Goal: Transaction & Acquisition: Purchase product/service

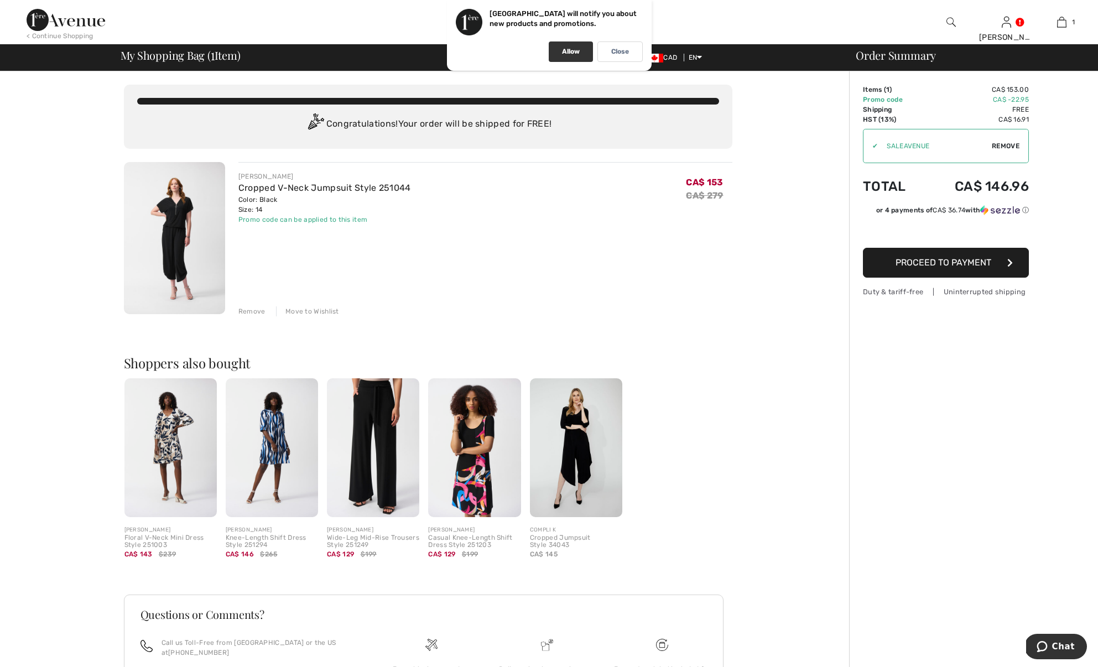
click at [574, 46] on div "Allow" at bounding box center [571, 51] width 44 height 20
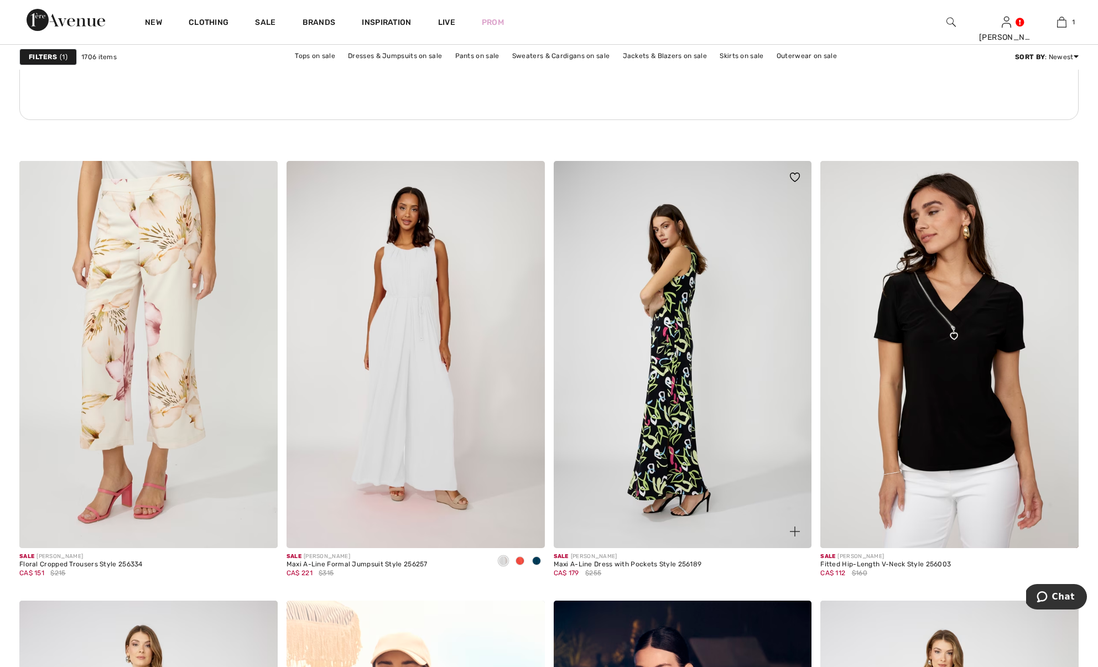
scroll to position [2016, 0]
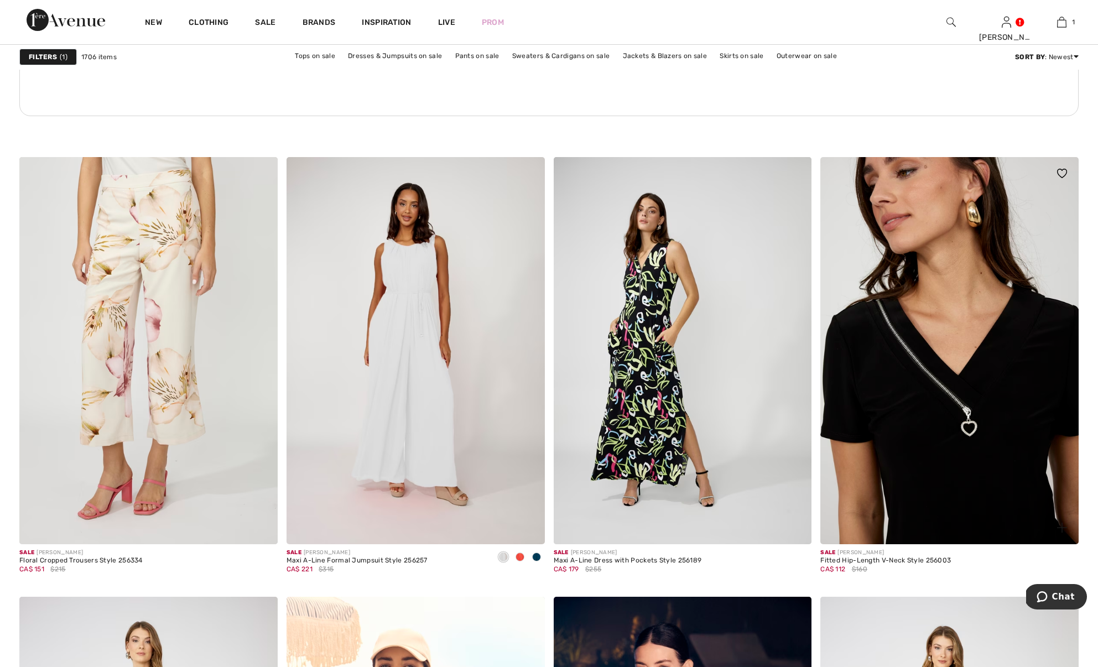
click at [926, 366] on img at bounding box center [950, 350] width 258 height 387
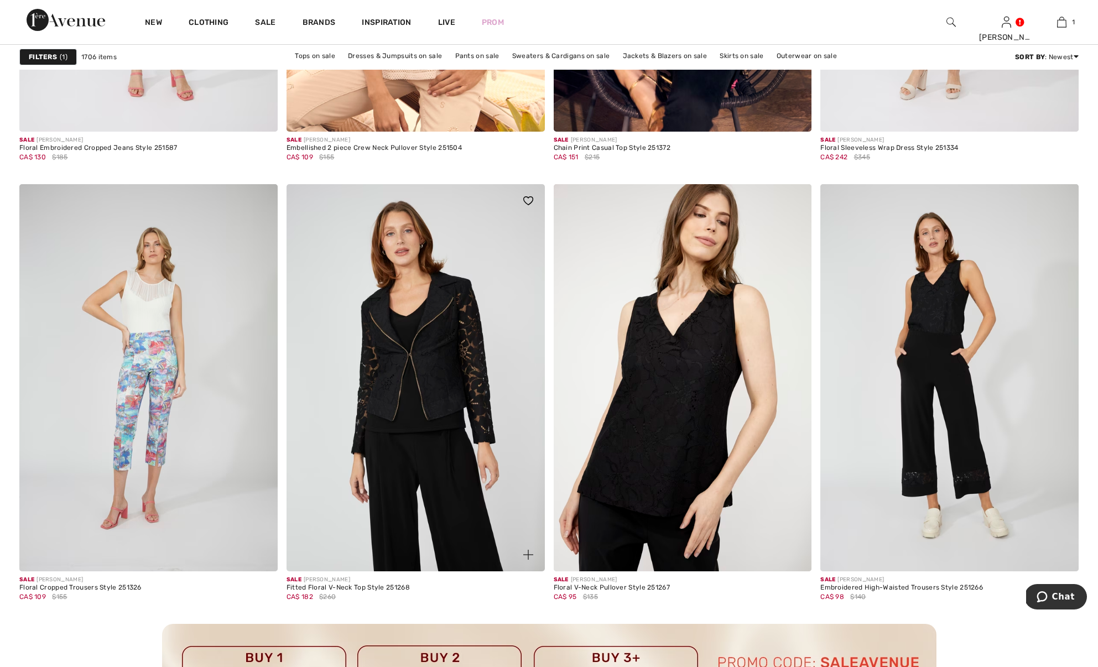
scroll to position [2869, 0]
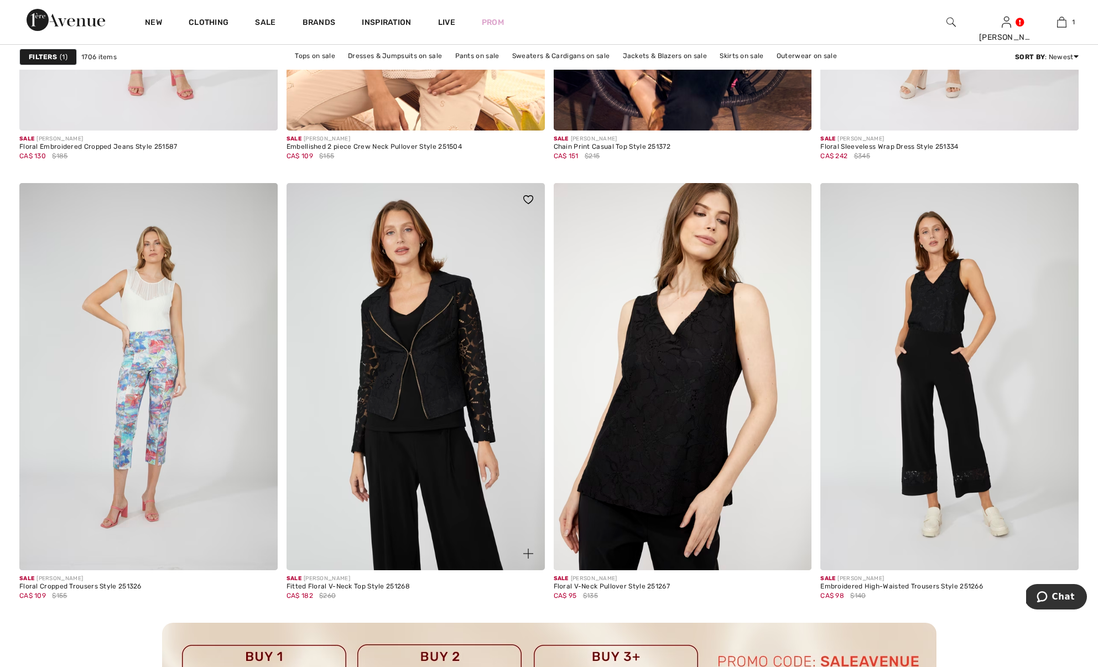
click at [446, 365] on img at bounding box center [416, 376] width 258 height 387
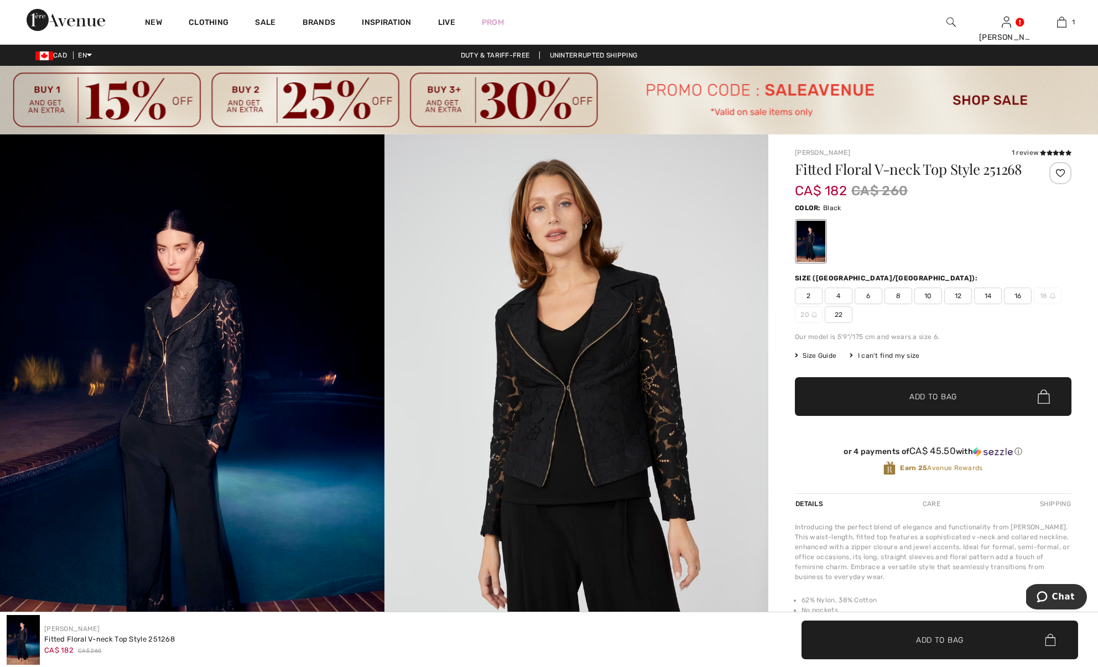
click at [611, 404] on img at bounding box center [577, 422] width 385 height 577
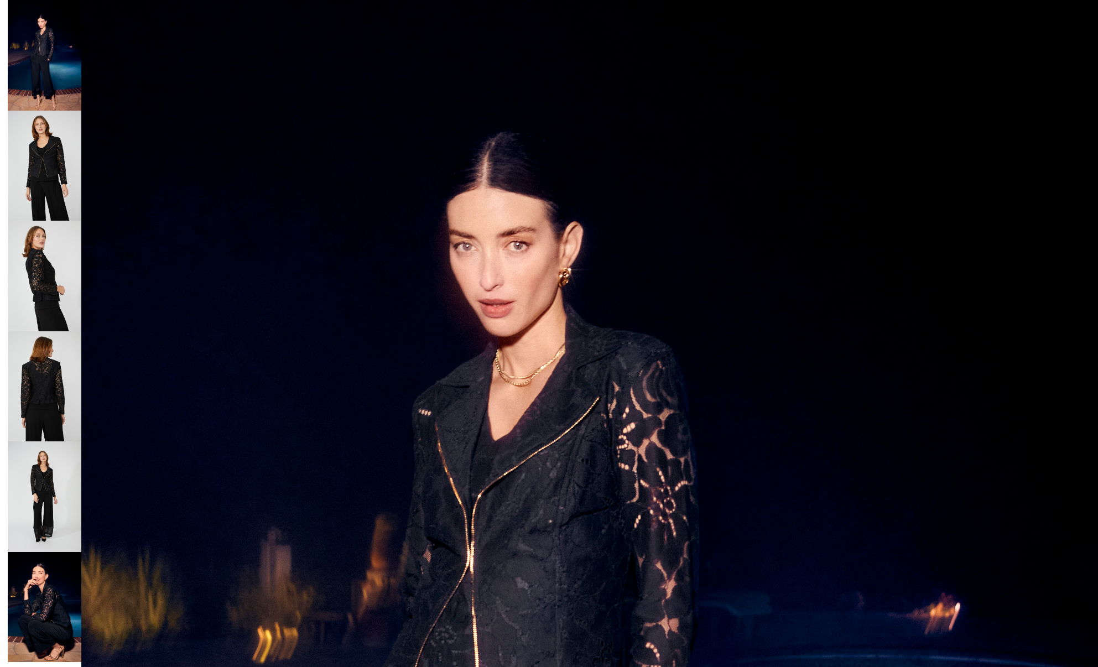
scroll to position [83, 0]
click at [36, 149] on img at bounding box center [45, 166] width 74 height 111
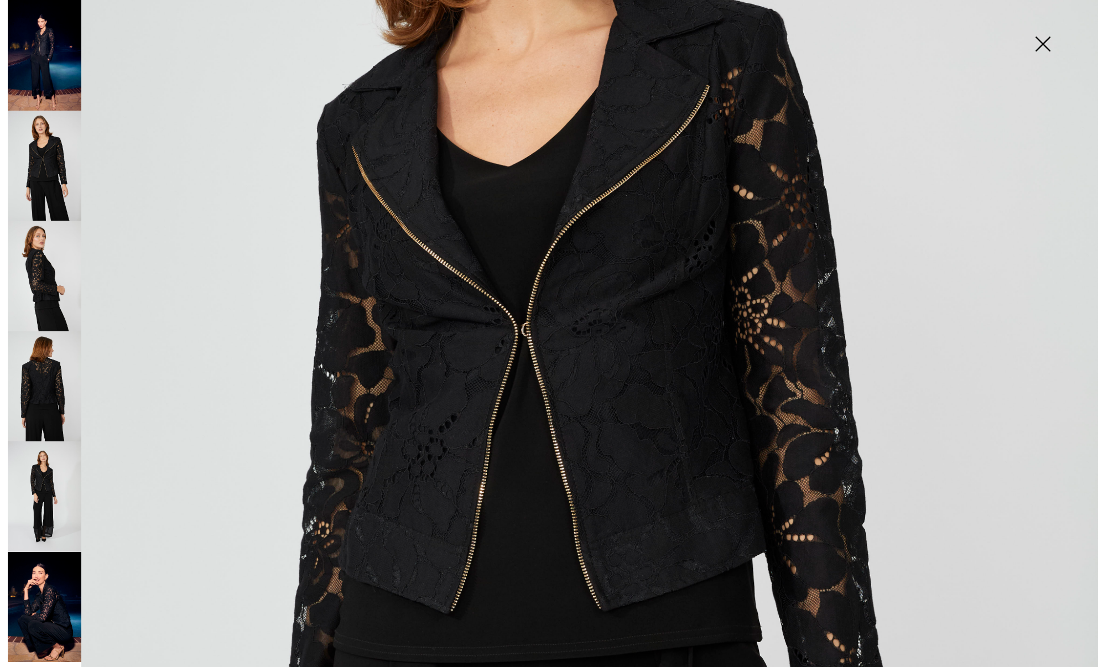
scroll to position [398, 0]
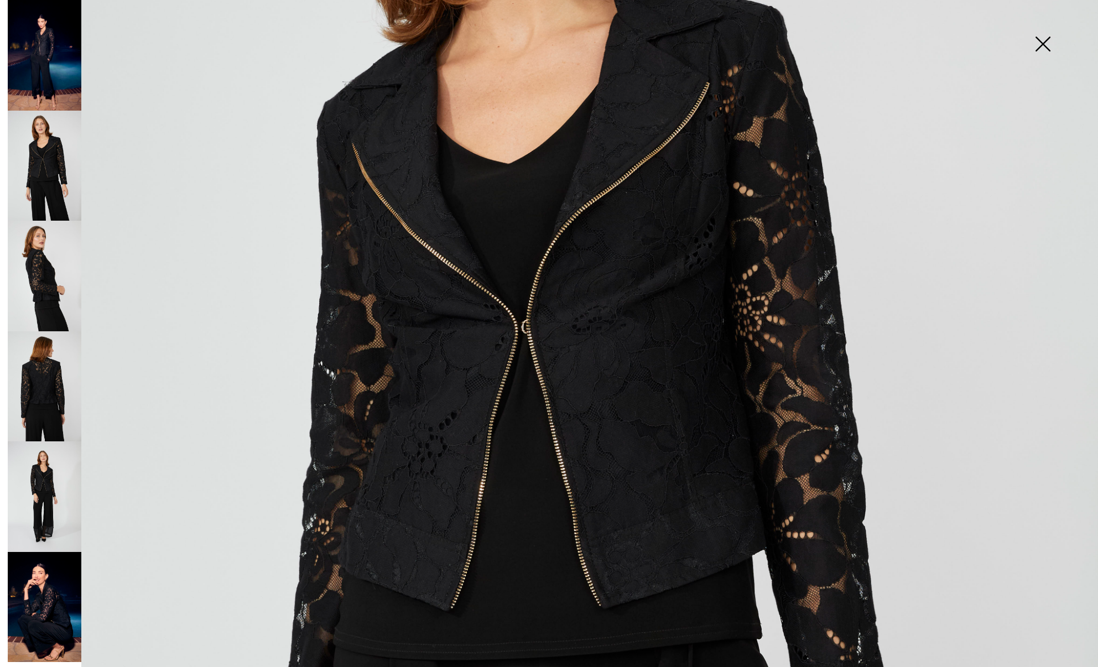
click at [50, 199] on img at bounding box center [45, 166] width 74 height 111
click at [40, 259] on img at bounding box center [45, 276] width 74 height 111
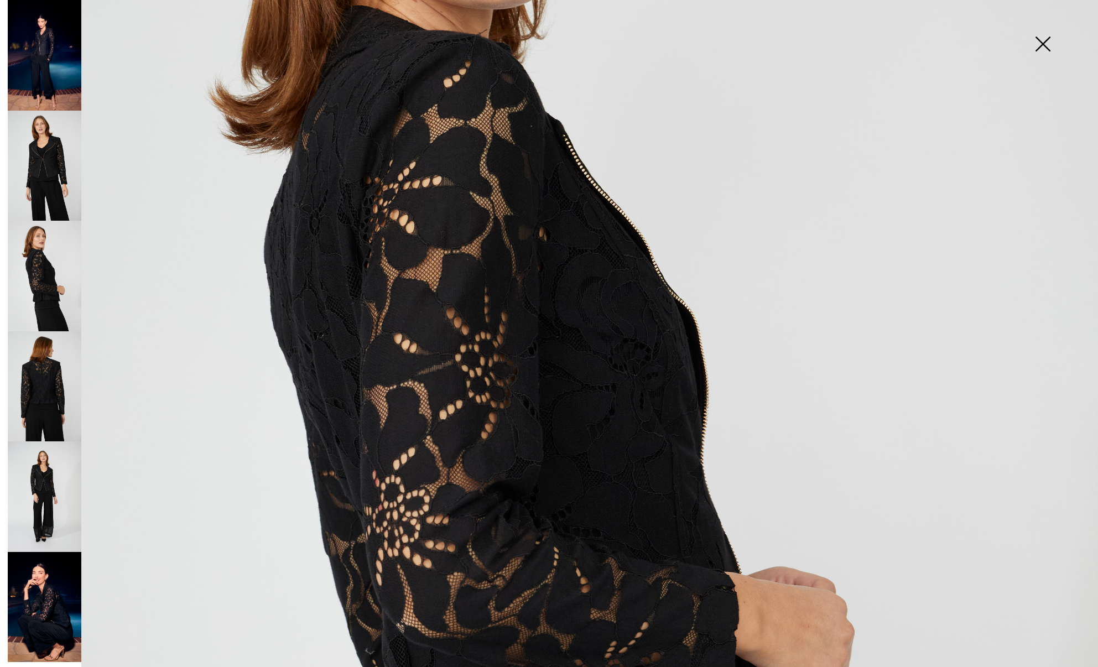
click at [49, 376] on img at bounding box center [45, 386] width 74 height 111
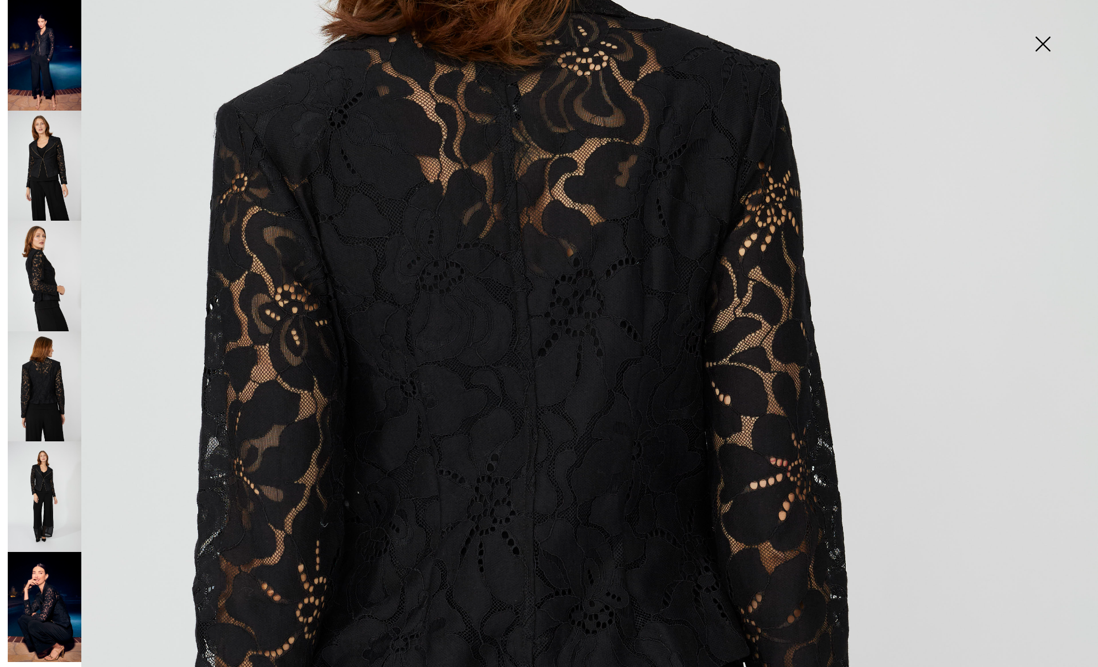
click at [46, 492] on img at bounding box center [45, 497] width 74 height 111
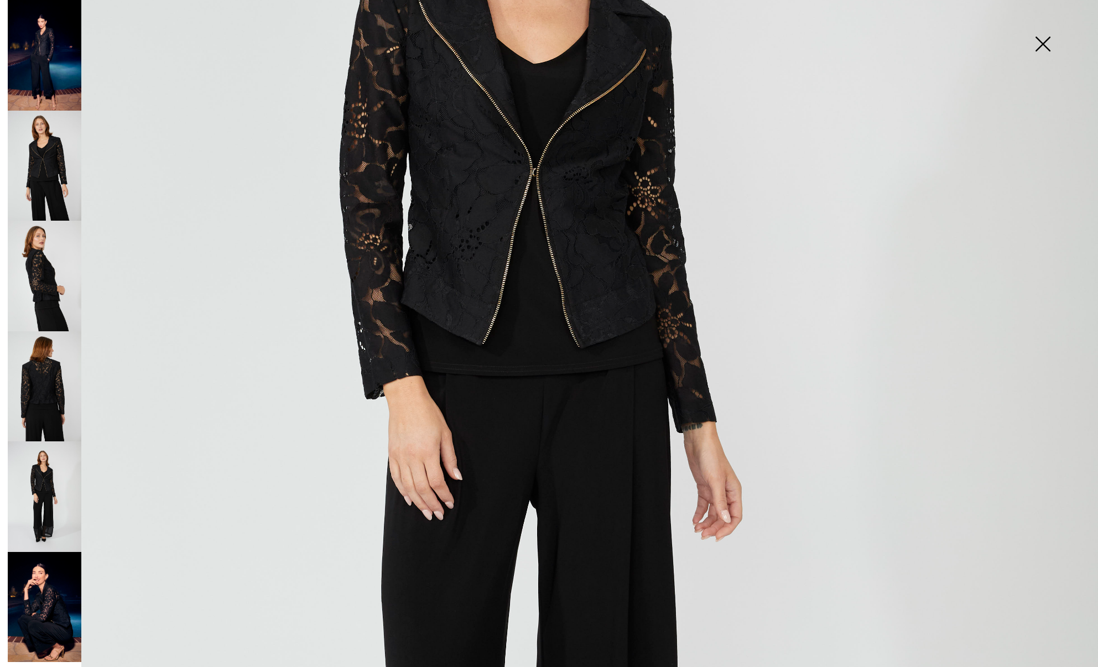
click at [1049, 50] on img at bounding box center [1042, 45] width 55 height 57
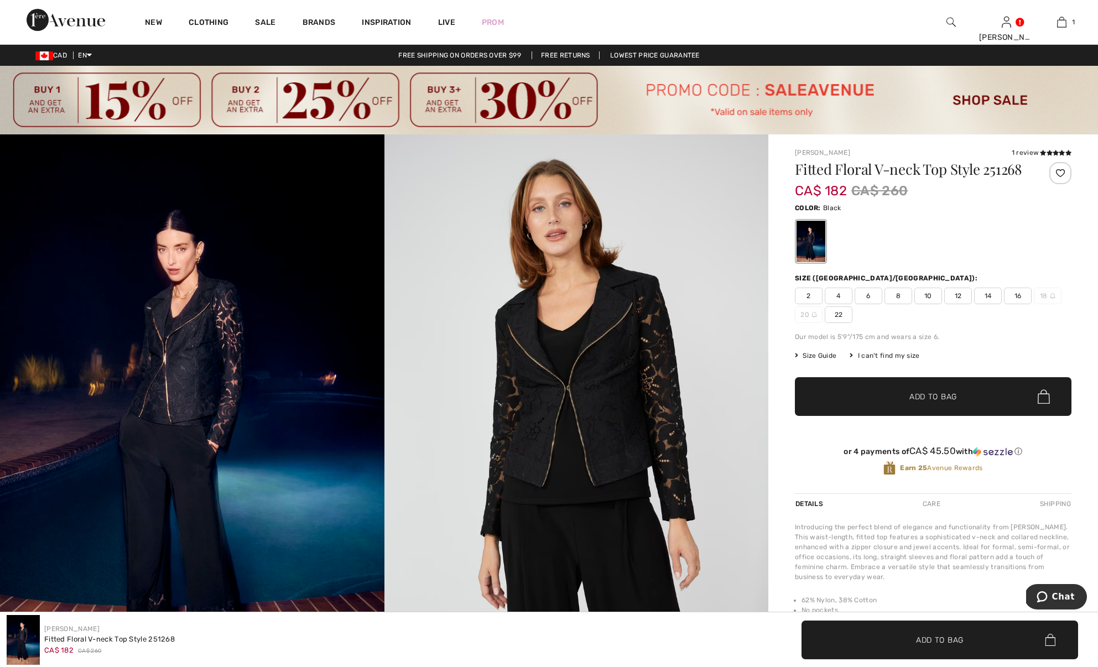
click at [1015, 294] on span "16" at bounding box center [1018, 296] width 28 height 17
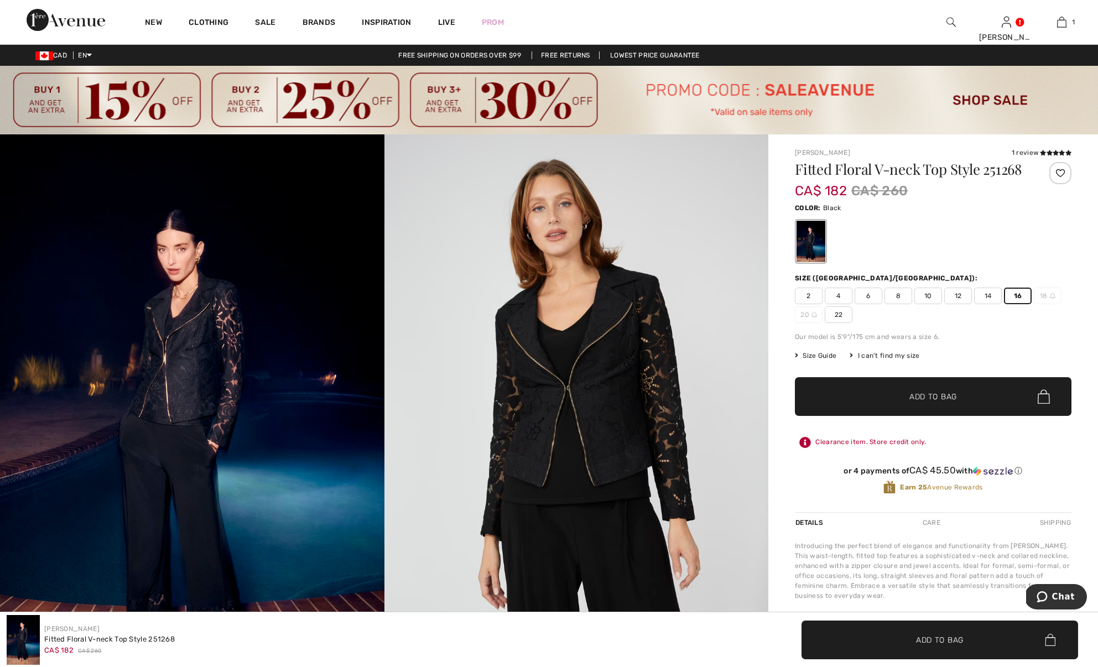
scroll to position [1, 0]
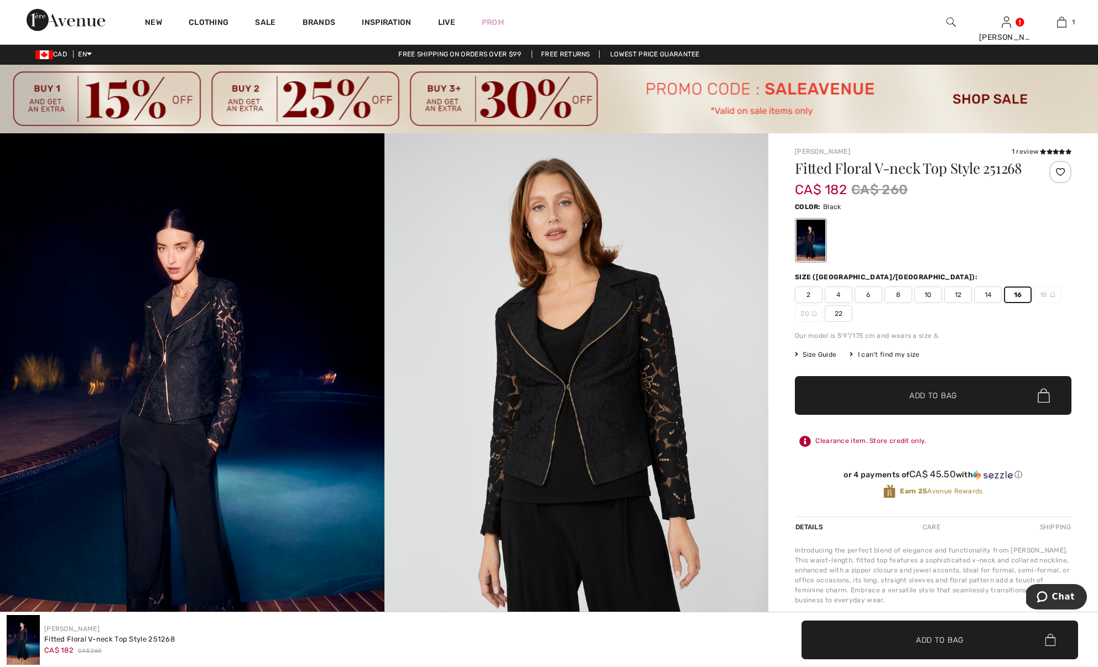
click at [920, 402] on span "✔ Added to Bag Add to Bag" at bounding box center [933, 395] width 277 height 39
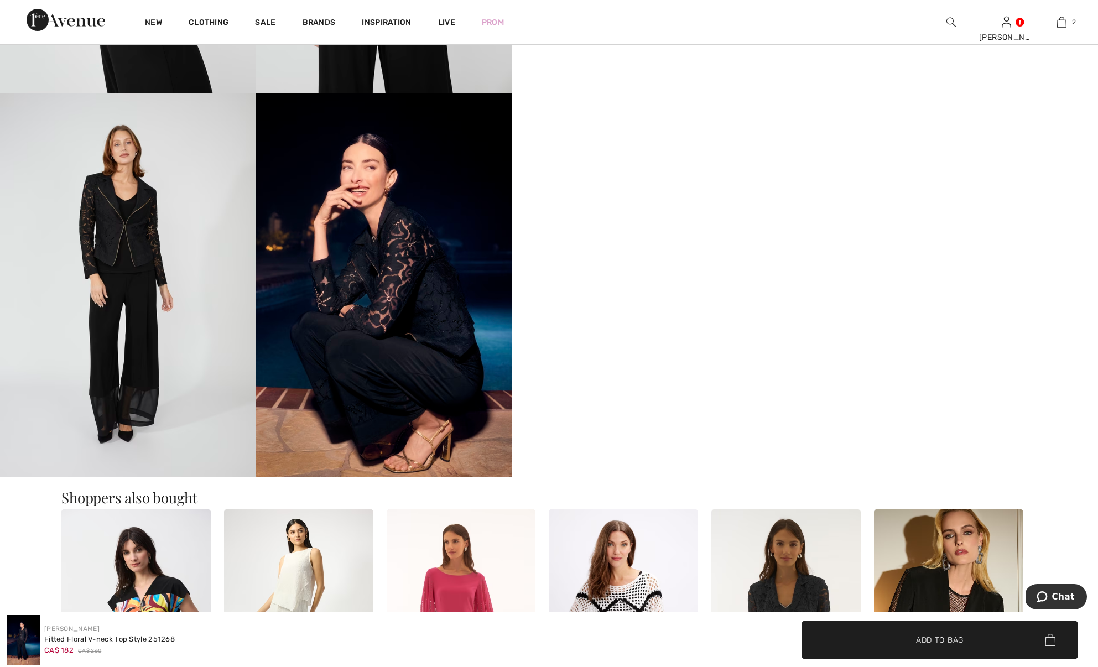
scroll to position [952, 0]
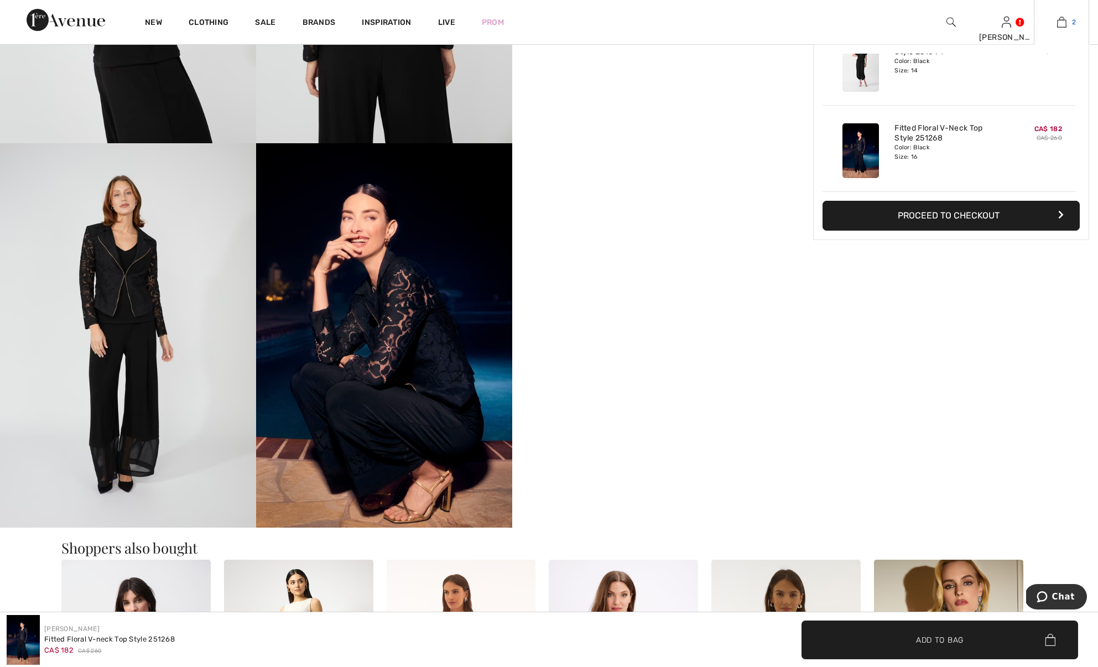
click at [1062, 27] on img at bounding box center [1061, 21] width 9 height 13
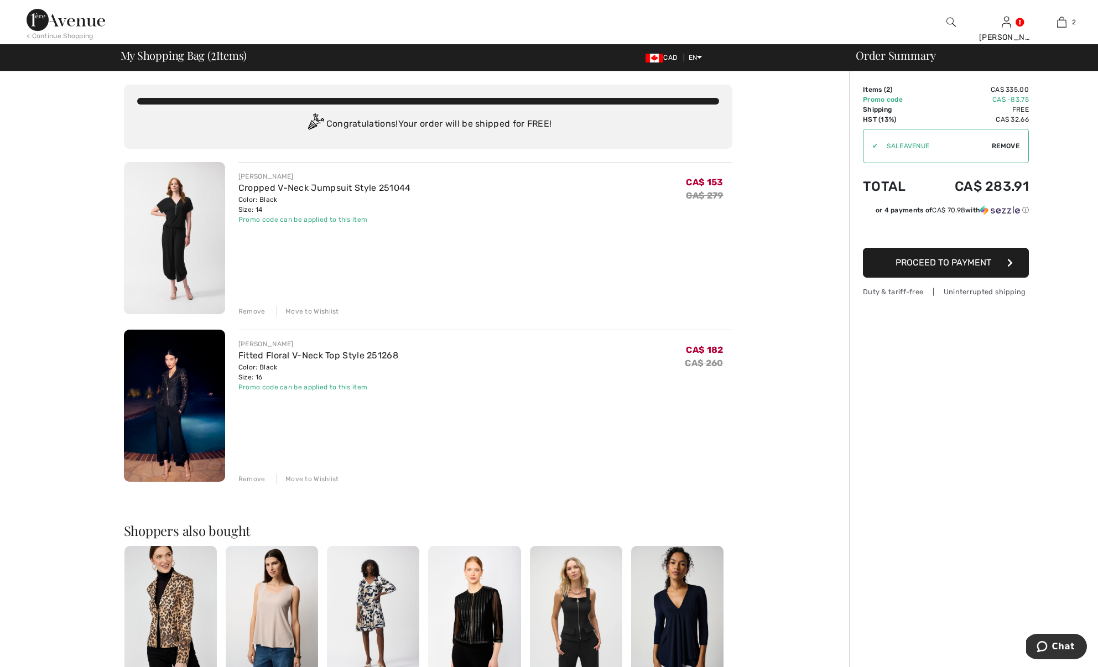
click at [933, 262] on span "Proceed to Payment" at bounding box center [944, 262] width 96 height 11
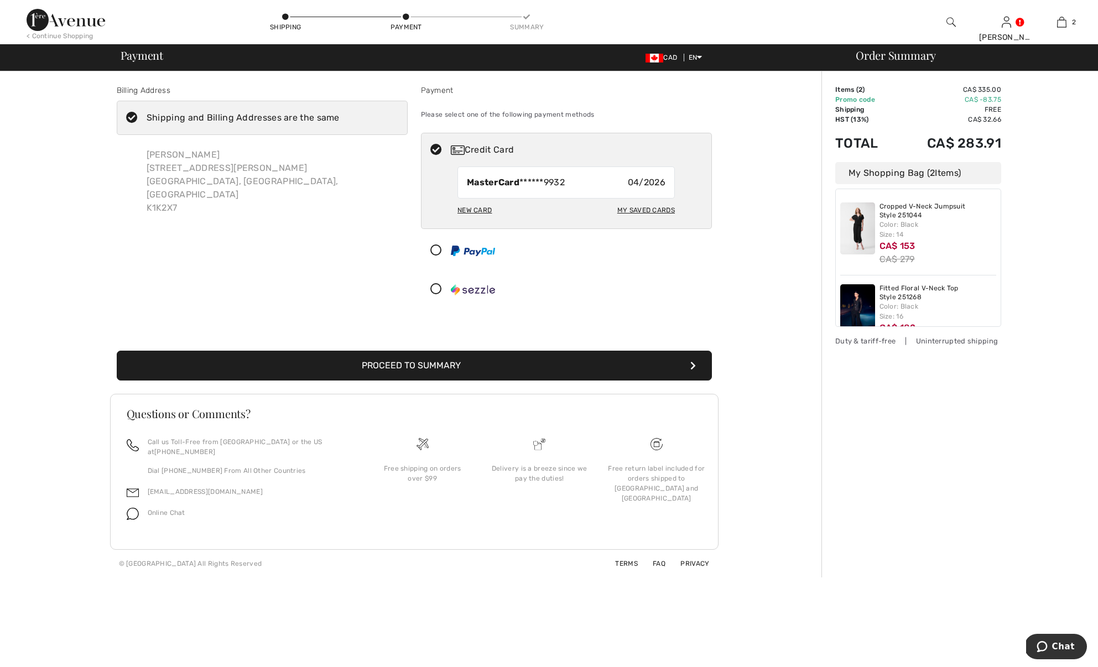
click at [427, 363] on button "Proceed to Summary" at bounding box center [414, 366] width 595 height 30
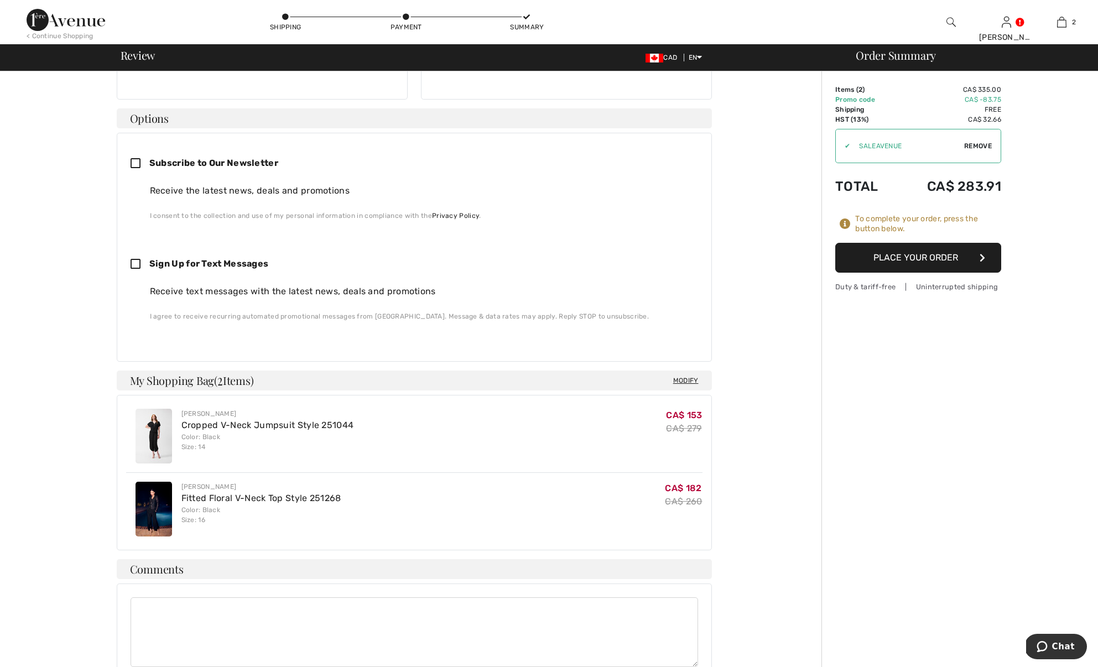
scroll to position [256, 0]
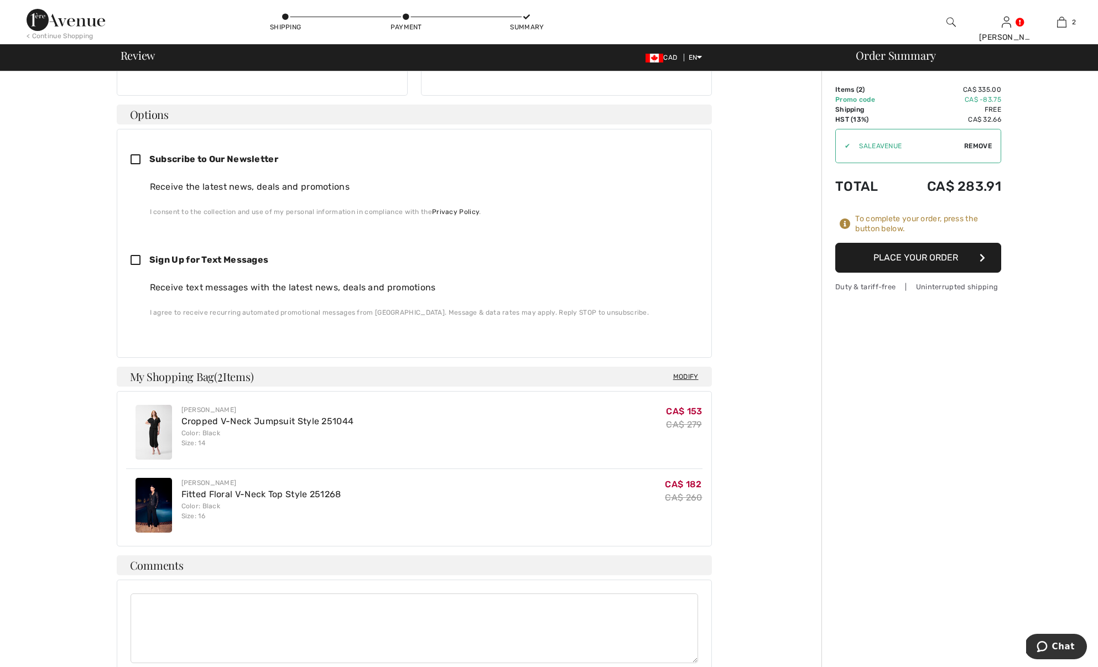
click at [965, 256] on button "Place Your Order" at bounding box center [918, 258] width 166 height 30
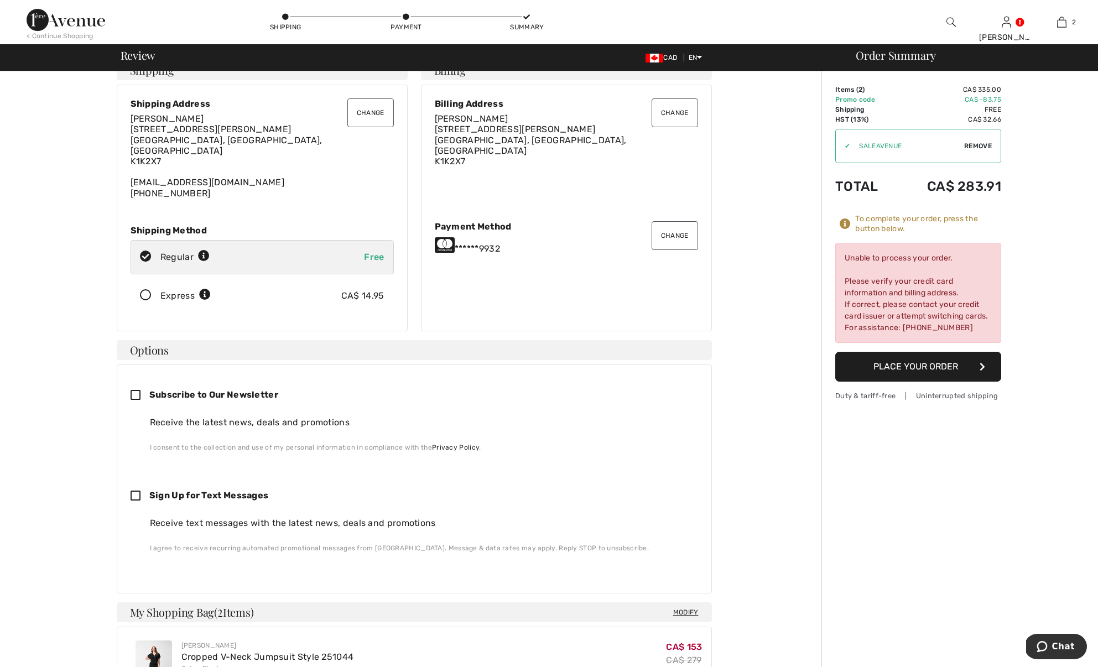
scroll to position [0, 0]
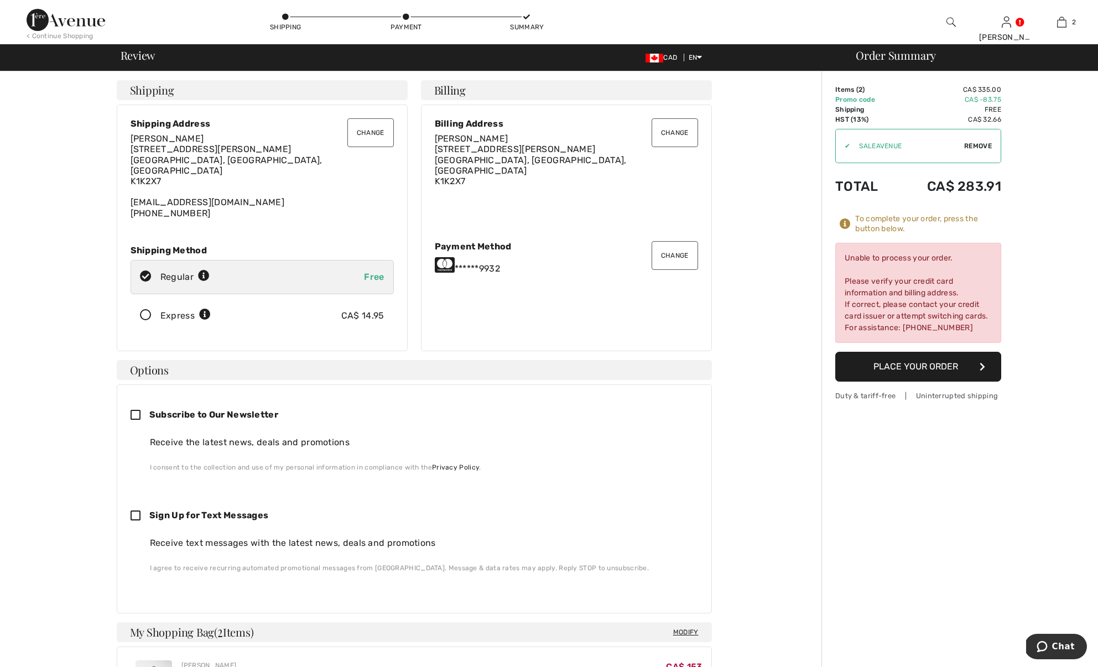
click at [666, 253] on button "Change" at bounding box center [675, 255] width 46 height 29
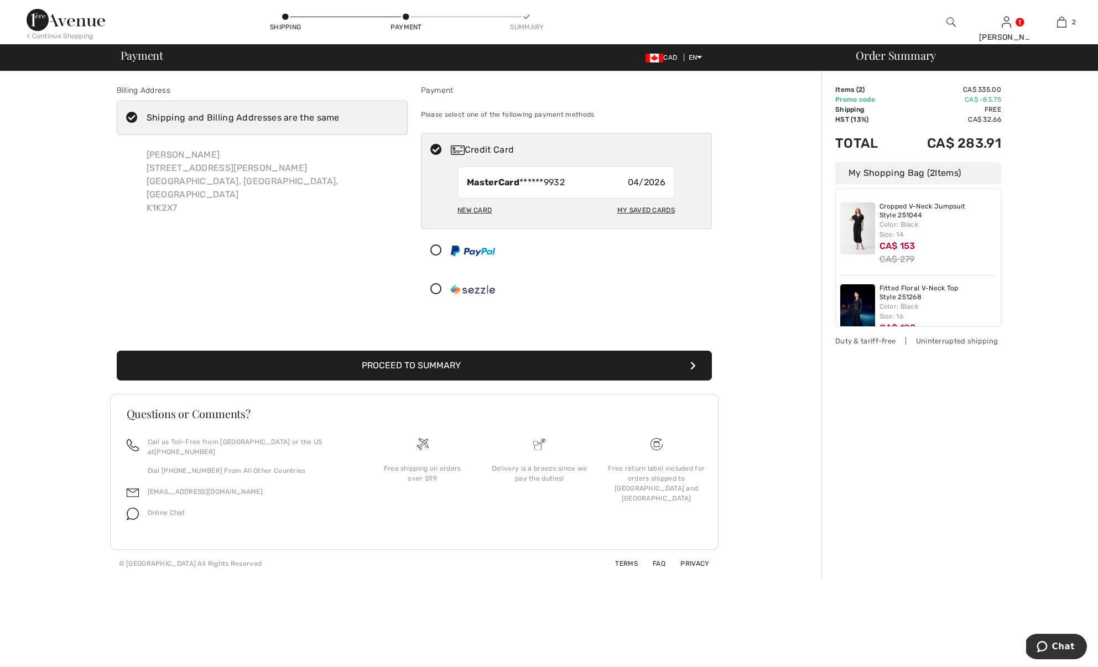
click at [474, 210] on div "New Card" at bounding box center [475, 210] width 34 height 19
radio input "true"
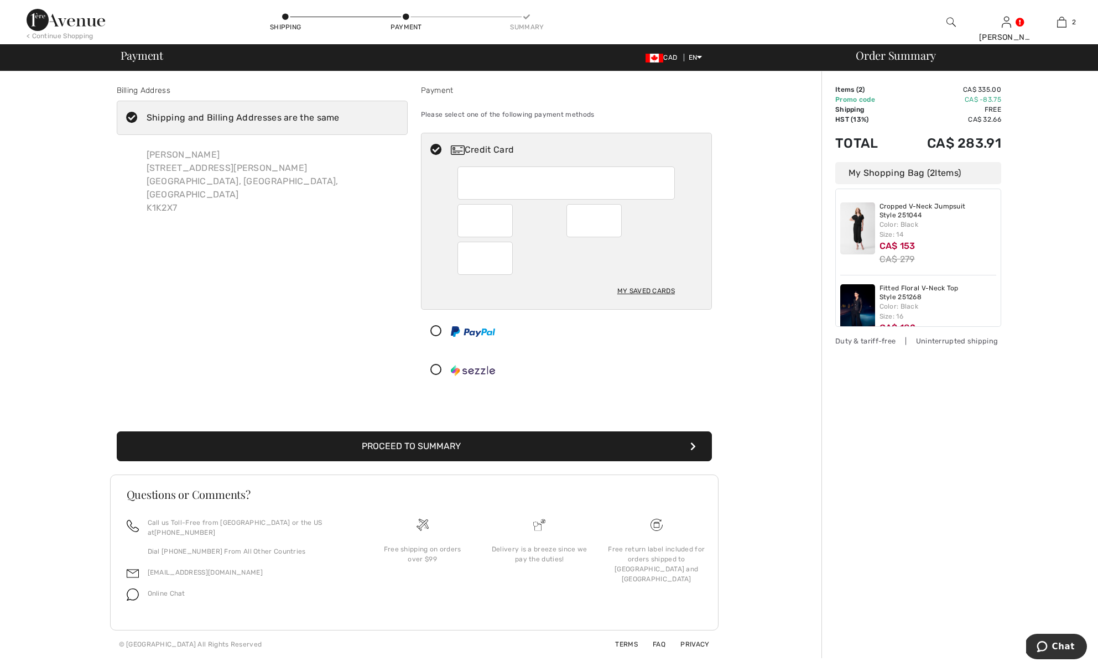
click at [410, 442] on button "Proceed to Summary" at bounding box center [414, 447] width 595 height 30
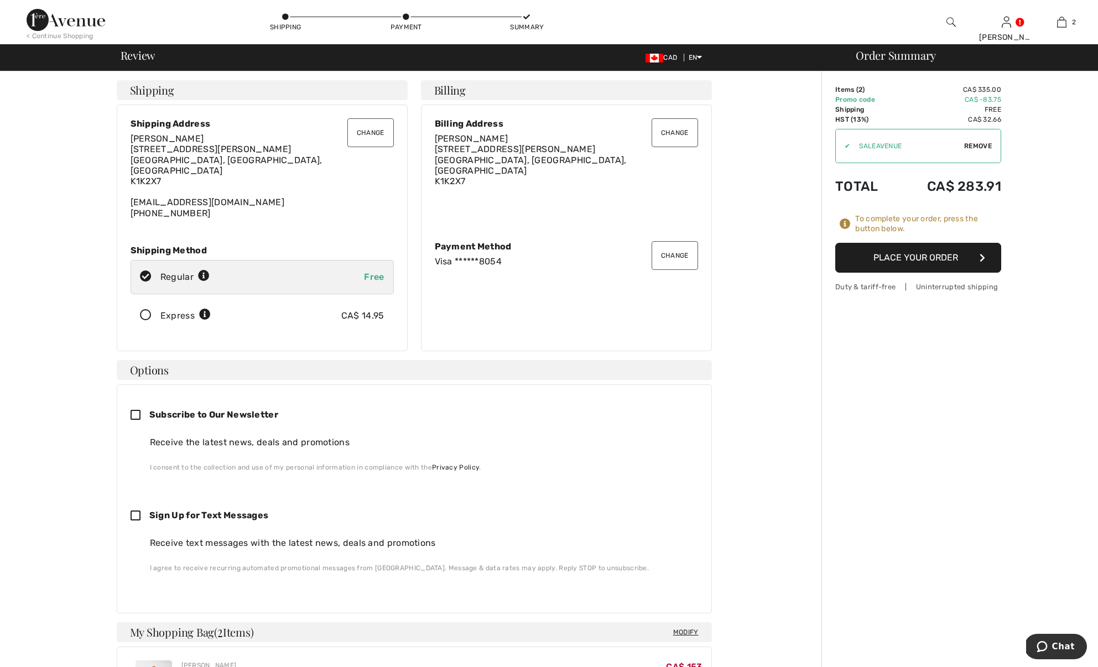
click at [943, 257] on button "Place Your Order" at bounding box center [918, 258] width 166 height 30
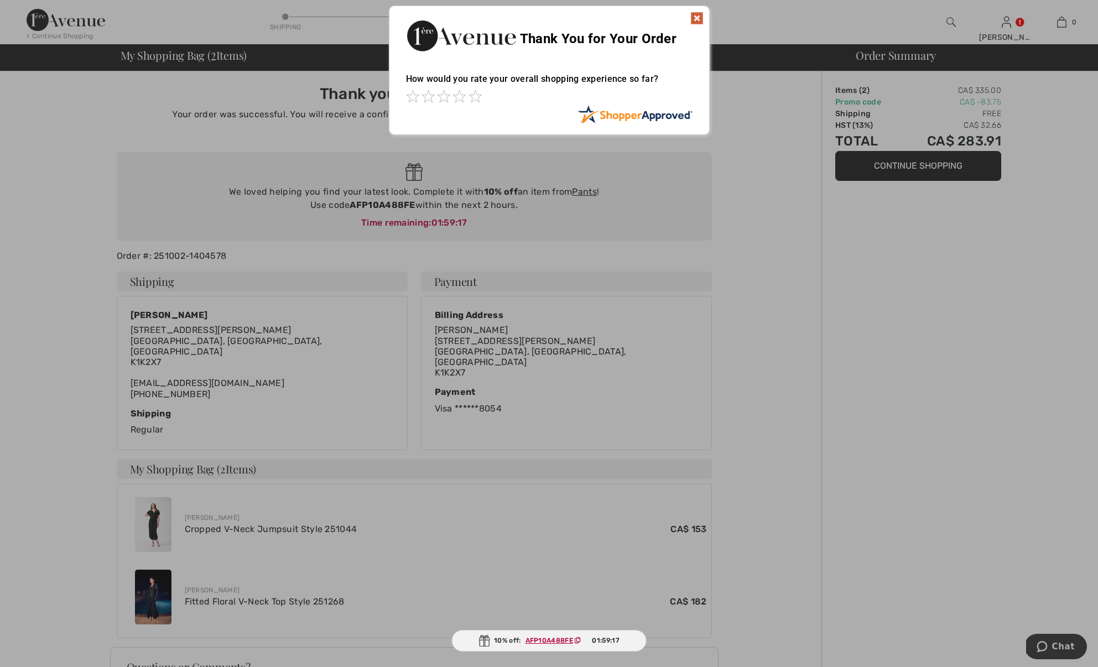
click at [696, 18] on img at bounding box center [696, 18] width 13 height 13
